Goal: Navigation & Orientation: Find specific page/section

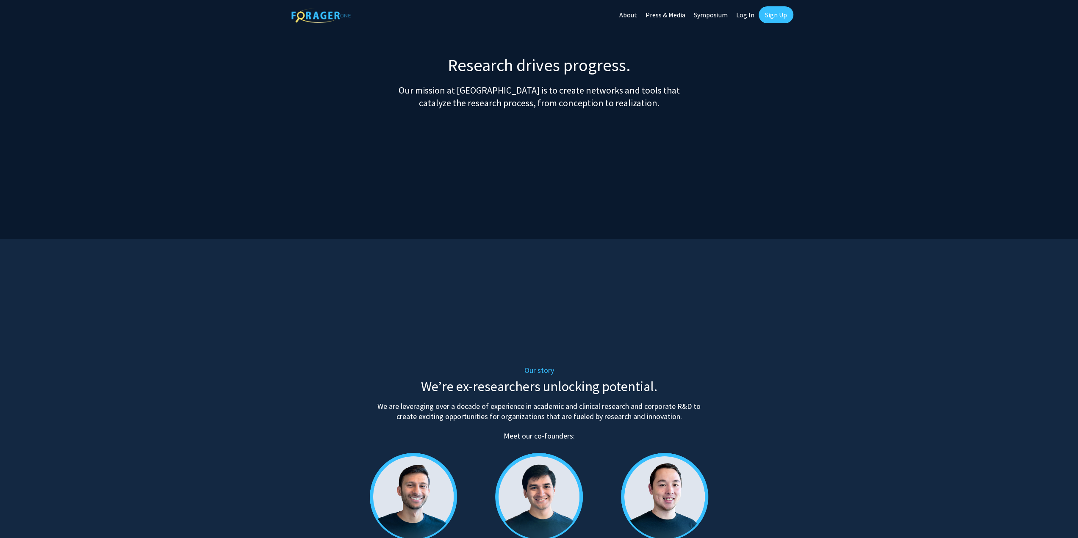
click at [713, 14] on link "Symposium" at bounding box center [711, 15] width 42 height 30
click at [670, 14] on link "Press & Media" at bounding box center [665, 15] width 48 height 30
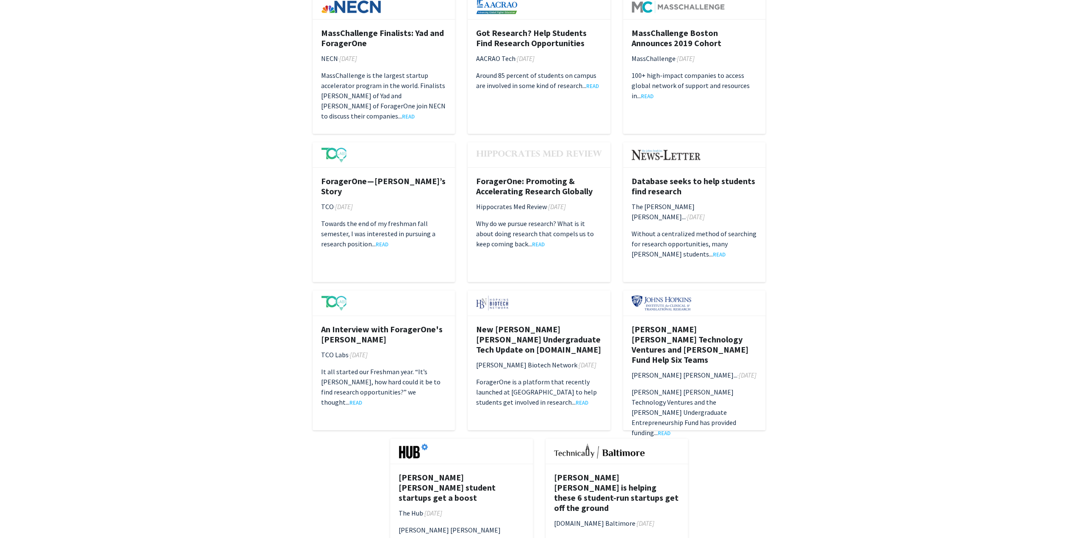
scroll to position [1101, 0]
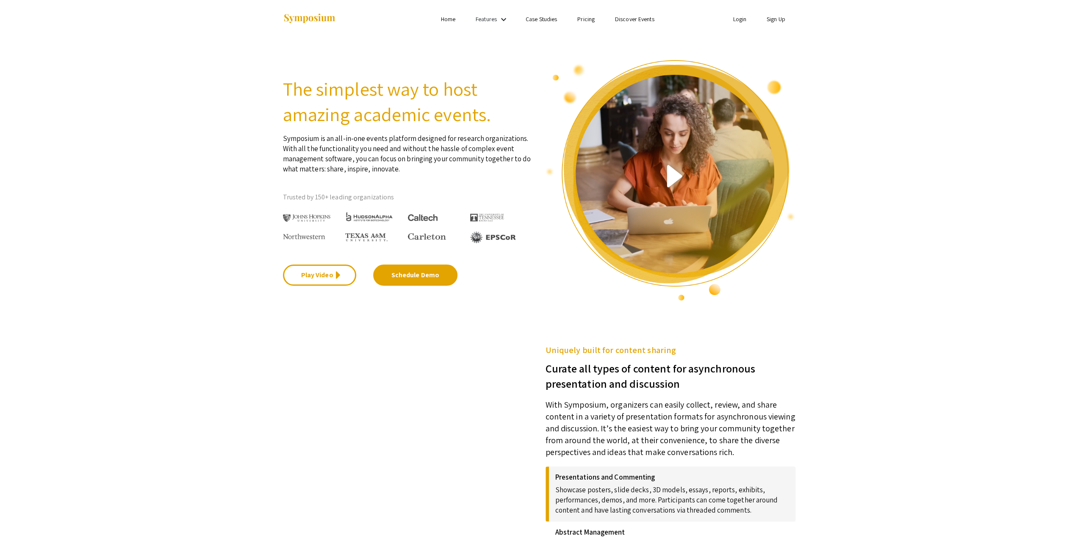
click at [498, 20] on div "Features keyboard_arrow_down" at bounding box center [493, 19] width 34 height 11
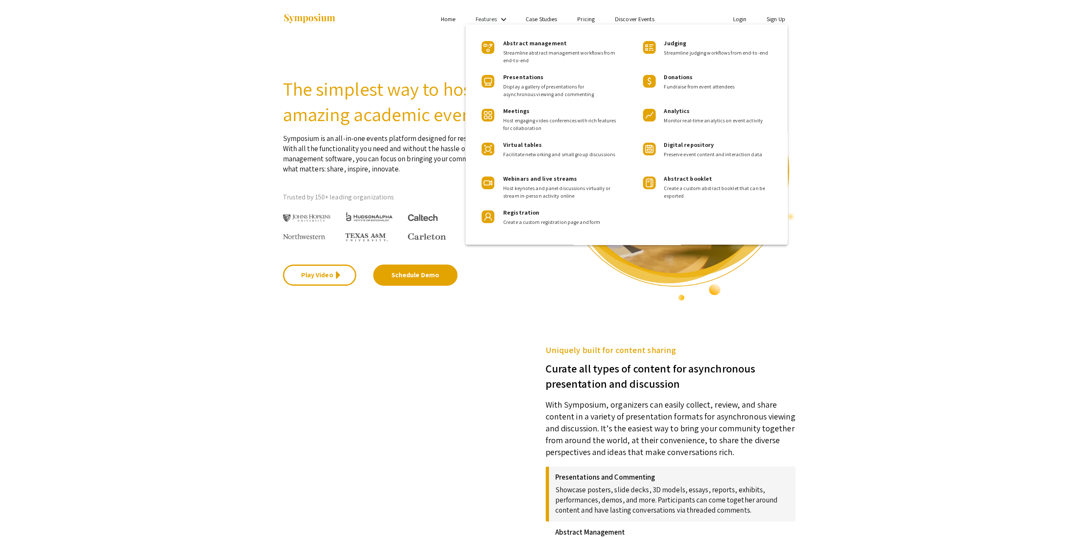
click at [498, 18] on div at bounding box center [539, 269] width 1078 height 538
